Goal: Find specific page/section: Find specific page/section

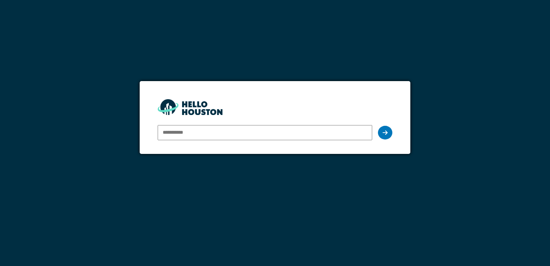
type input "**********"
click at [381, 135] on div at bounding box center [385, 133] width 14 height 14
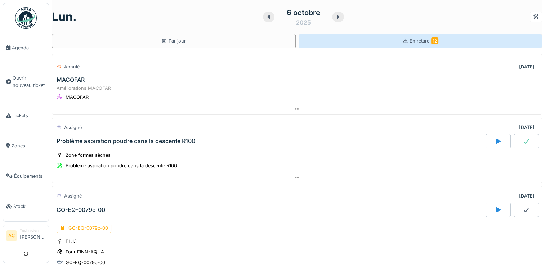
click at [410, 39] on span "En retard 12" at bounding box center [424, 40] width 29 height 5
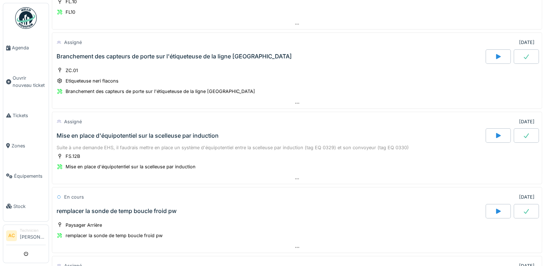
scroll to position [714, 0]
